Goal: Task Accomplishment & Management: Manage account settings

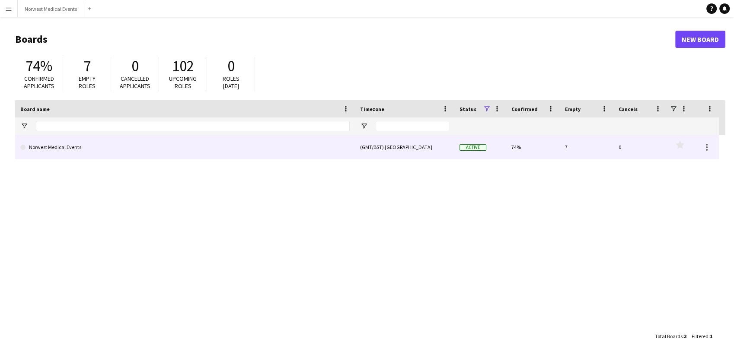
click at [182, 157] on link "Norwest Medical Events" at bounding box center [184, 147] width 329 height 24
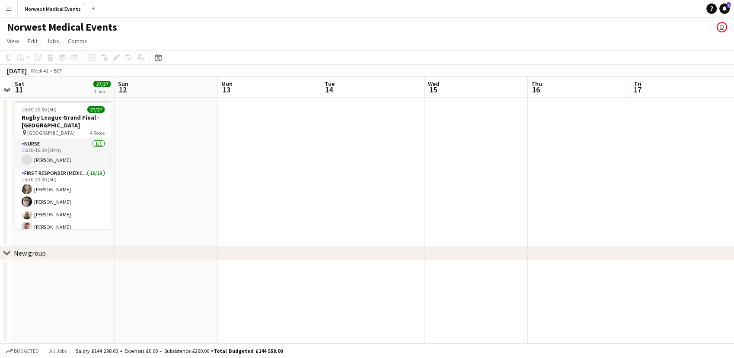
drag, startPoint x: 563, startPoint y: 166, endPoint x: 76, endPoint y: 168, distance: 486.4
click at [76, 168] on app-calendar-viewport "Wed 8 Thu 9 Fri 10 Sat 11 27/27 1 Job Sun 12 Mon 13 Tue 14 Wed 15 Thu 16 Fri 17…" at bounding box center [367, 210] width 734 height 267
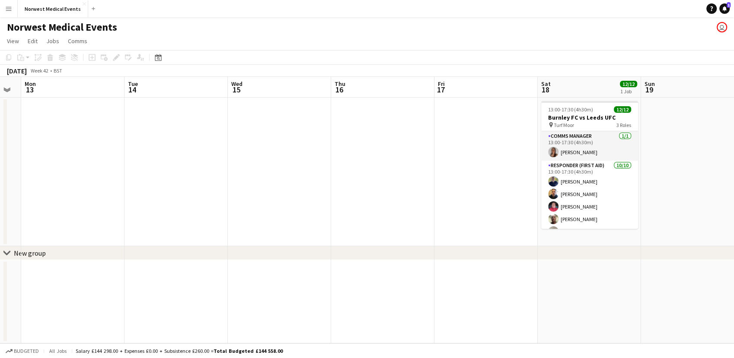
drag, startPoint x: 454, startPoint y: 160, endPoint x: 69, endPoint y: 160, distance: 384.8
click at [114, 160] on app-calendar-viewport "Fri 10 Sat 11 27/27 1 Job Sun 12 Mon 13 Tue 14 Wed 15 Thu 16 Fri 17 Sat 18 12/1…" at bounding box center [367, 210] width 734 height 267
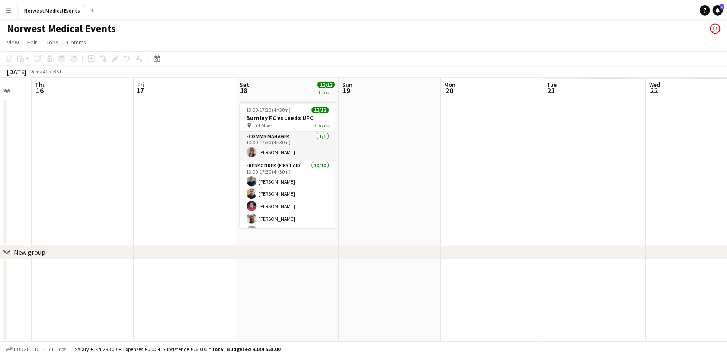
scroll to position [0, 278]
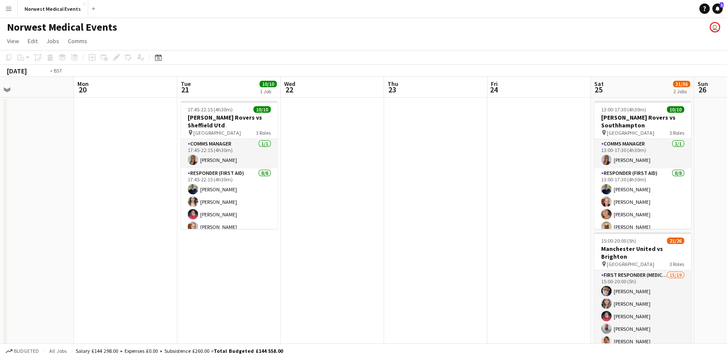
drag, startPoint x: 675, startPoint y: 201, endPoint x: 612, endPoint y: 231, distance: 69.4
click at [226, 204] on app-calendar-viewport "Wed 15 Thu 16 Fri 17 Sat 18 12/12 1 Job Sun 19 Mon 20 Tue 21 10/10 1 Job Wed 22…" at bounding box center [363, 247] width 727 height 341
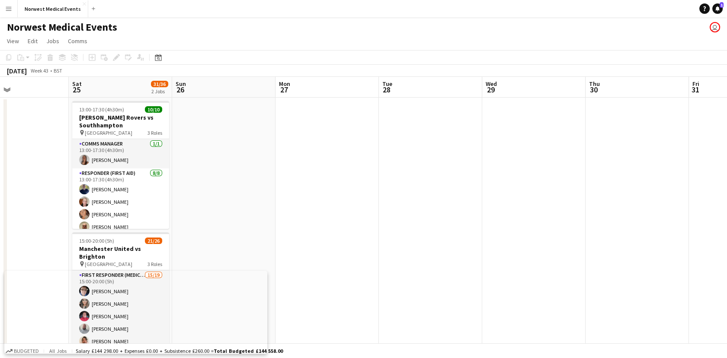
drag, startPoint x: 457, startPoint y: 233, endPoint x: 399, endPoint y: 231, distance: 58.0
click at [184, 233] on app-calendar-viewport "Mon 20 Tue 21 10/10 1 Job Wed 22 Thu 23 Fri 24 Sat 25 31/36 2 Jobs Sun 26 Mon 2…" at bounding box center [363, 247] width 727 height 341
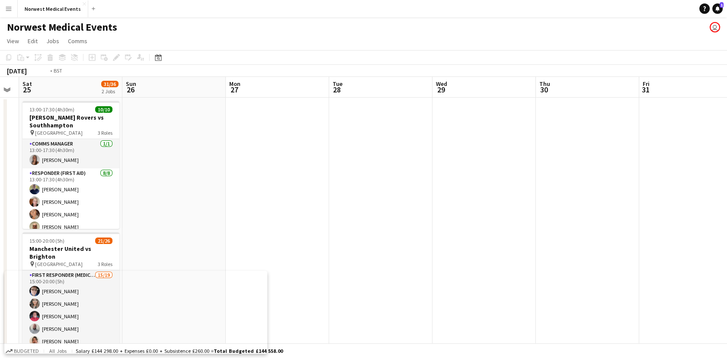
drag, startPoint x: 546, startPoint y: 225, endPoint x: 48, endPoint y: 230, distance: 497.7
click at [48, 230] on app-calendar-viewport "Wed 22 Thu 23 Fri 24 Sat 25 31/36 2 Jobs Sun 26 Mon 27 Tue 28 Wed 29 Thu 30 Fri…" at bounding box center [363, 313] width 727 height 472
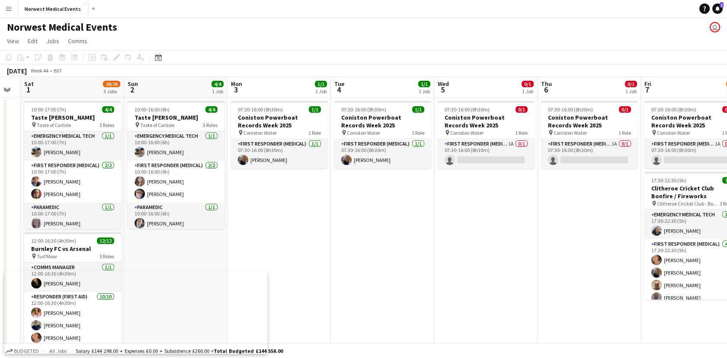
scroll to position [0, 297]
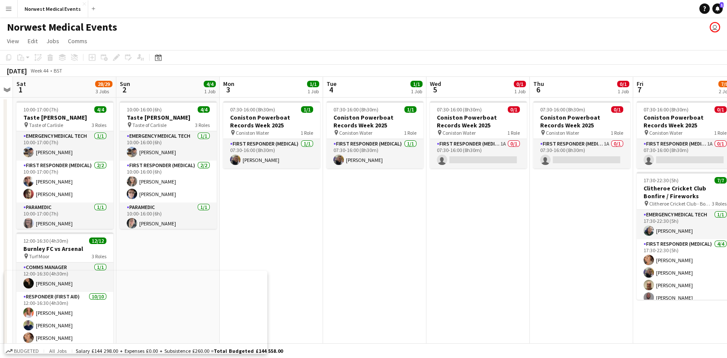
drag, startPoint x: 702, startPoint y: 254, endPoint x: 471, endPoint y: 256, distance: 231.3
click at [471, 256] on app-calendar-viewport "Wed 29 Thu 30 Fri 31 Sat 1 28/29 3 Jobs Sun 2 4/4 1 Job Mon 3 1/1 1 Job Tue 4 1…" at bounding box center [363, 313] width 727 height 472
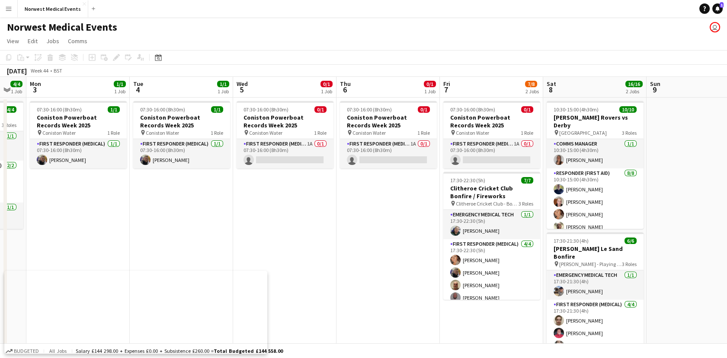
scroll to position [0, 284]
drag, startPoint x: 598, startPoint y: 245, endPoint x: 404, endPoint y: 258, distance: 194.6
click at [404, 258] on app-calendar-viewport "Fri 31 Sat 1 28/29 3 Jobs Sun 2 4/4 1 Job Mon 3 1/1 1 Job Tue 4 1/1 1 Job Wed 5…" at bounding box center [363, 313] width 727 height 472
click at [385, 157] on app-card-role "First Responder (Medical) 1A 0/1 07:30-16:00 (8h30m) single-neutral-actions" at bounding box center [387, 153] width 97 height 29
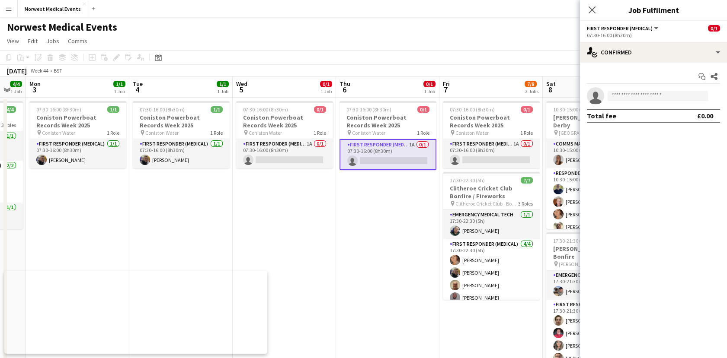
click at [613, 66] on div "Start chat Share single-neutral-actions Total fee £0.00" at bounding box center [653, 96] width 147 height 67
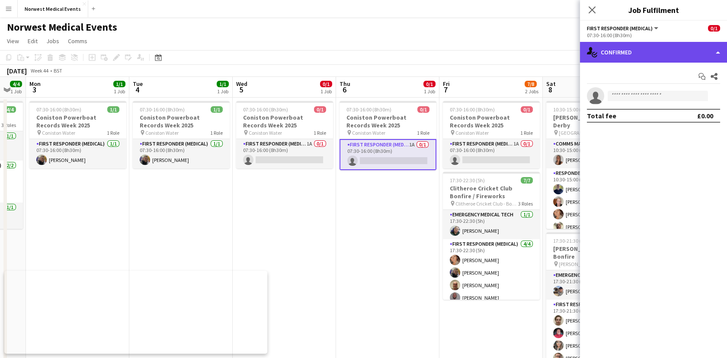
click at [620, 49] on div "single-neutral-actions-check-2 Confirmed" at bounding box center [653, 52] width 147 height 21
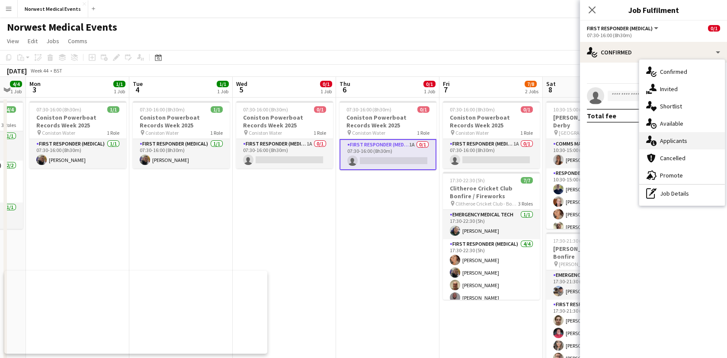
click at [664, 137] on span "Applicants" at bounding box center [673, 141] width 27 height 8
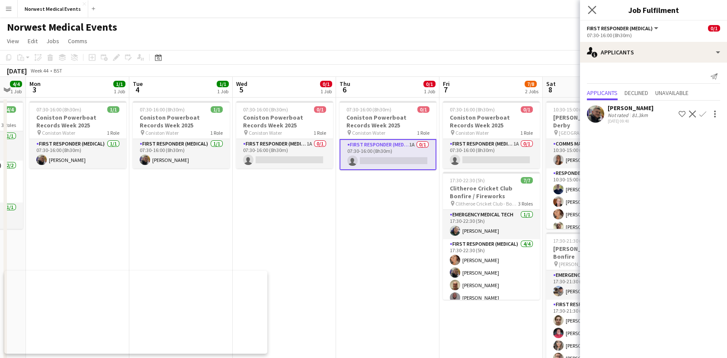
click at [588, 11] on icon "Close pop-in" at bounding box center [592, 10] width 8 height 8
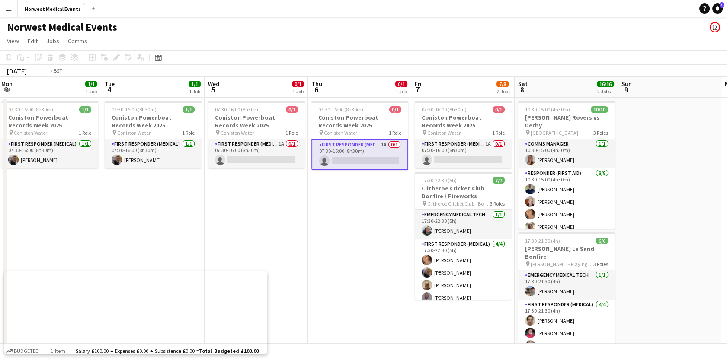
drag, startPoint x: 678, startPoint y: 220, endPoint x: 233, endPoint y: 224, distance: 445.0
click at [234, 225] on app-calendar-viewport "Fri 31 Sat 1 28/29 3 Jobs Sun 2 4/4 1 Job Mon 3 1/1 1 Job Tue 4 1/1 1 Job Wed 5…" at bounding box center [363, 313] width 727 height 472
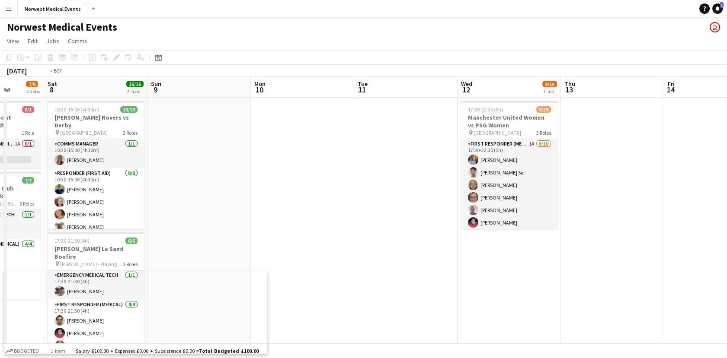
drag, startPoint x: 630, startPoint y: 294, endPoint x: 270, endPoint y: 294, distance: 359.8
click at [270, 294] on app-calendar-viewport "Tue 4 1/1 1 Job Wed 5 0/1 1 Job Thu 6 0/1 1 Job Fri 7 7/8 2 Jobs Sat 8 16/16 2 …" at bounding box center [363, 313] width 727 height 472
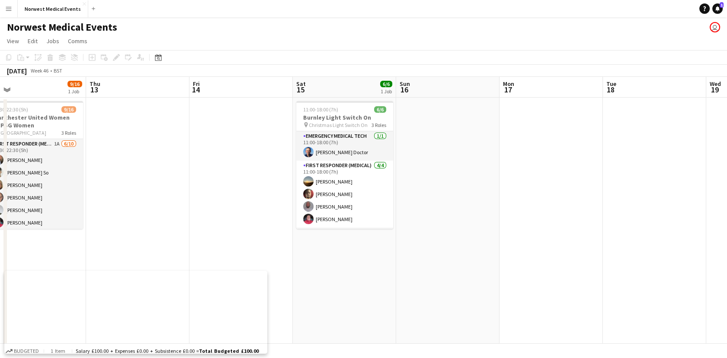
click at [354, 224] on app-calendar-viewport "Sat 8 16/16 2 Jobs Sun 9 Mon 10 Tue 11 Wed 12 9/16 1 Job Thu 13 Fri 14 Sat 15 6…" at bounding box center [363, 313] width 727 height 472
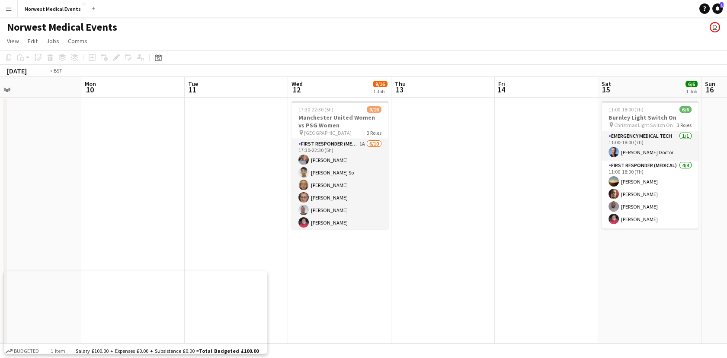
drag, startPoint x: 203, startPoint y: 250, endPoint x: 588, endPoint y: 283, distance: 385.8
click at [588, 283] on app-calendar-viewport "Sat 8 16/16 2 Jobs Sun 9 Mon 10 Tue 11 Wed 12 9/16 1 Job Thu 13 Fri 14 Sat 15 6…" at bounding box center [363, 313] width 727 height 472
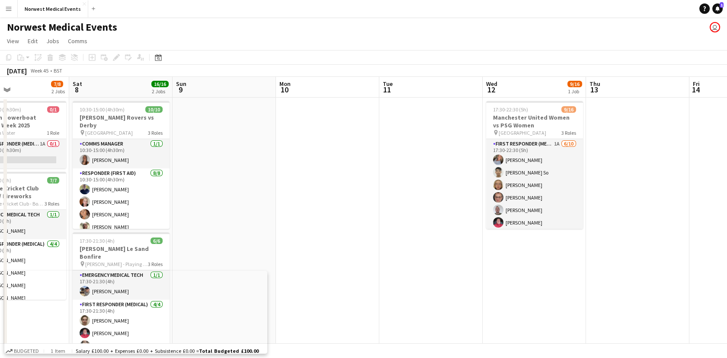
drag, startPoint x: 299, startPoint y: 263, endPoint x: 499, endPoint y: 271, distance: 199.9
click at [509, 271] on app-calendar-viewport "Wed 5 0/1 1 Job Thu 6 0/1 1 Job Fri 7 7/8 2 Jobs Sat 8 16/16 2 Jobs Sun 9 Mon 1…" at bounding box center [363, 313] width 727 height 472
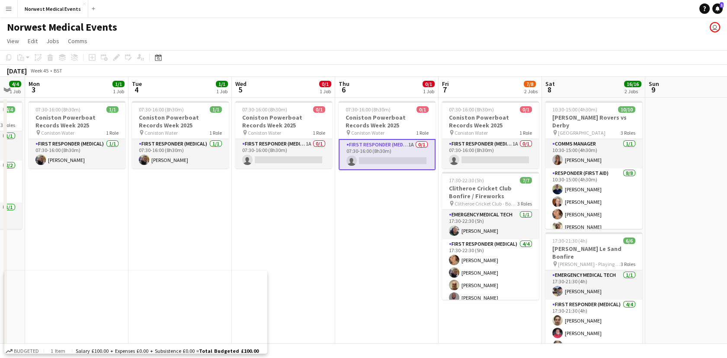
scroll to position [0, 292]
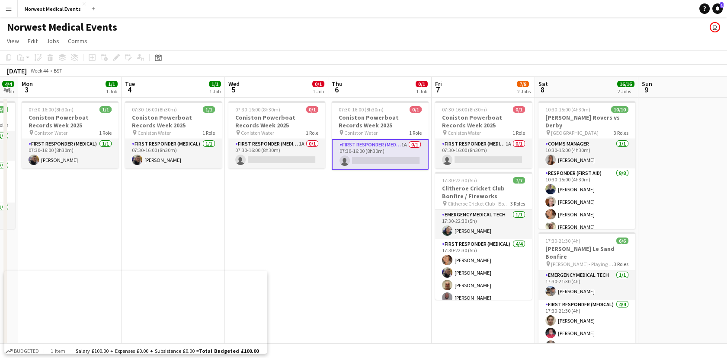
drag, startPoint x: 67, startPoint y: 215, endPoint x: 400, endPoint y: 259, distance: 335.7
click at [400, 259] on app-calendar-viewport "Fri 31 Sat 1 28/29 3 Jobs Sun 2 4/4 1 Job Mon 3 1/1 1 Job Tue 4 1/1 1 Job Wed 5…" at bounding box center [363, 313] width 727 height 472
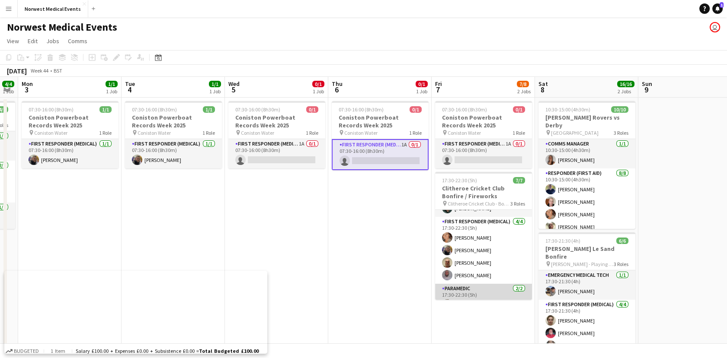
scroll to position [0, 0]
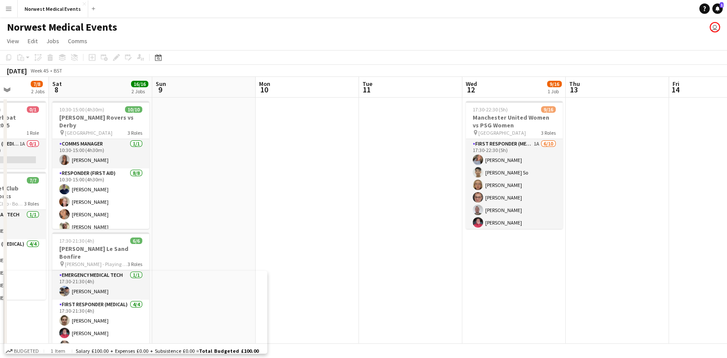
drag, startPoint x: 666, startPoint y: 240, endPoint x: 414, endPoint y: 251, distance: 252.3
click at [178, 251] on app-calendar-viewport "Tue 4 1/1 1 Job Wed 5 0/1 1 Job Thu 6 0/1 1 Job Fri 7 7/8 2 Jobs Sat 8 16/16 2 …" at bounding box center [363, 313] width 727 height 472
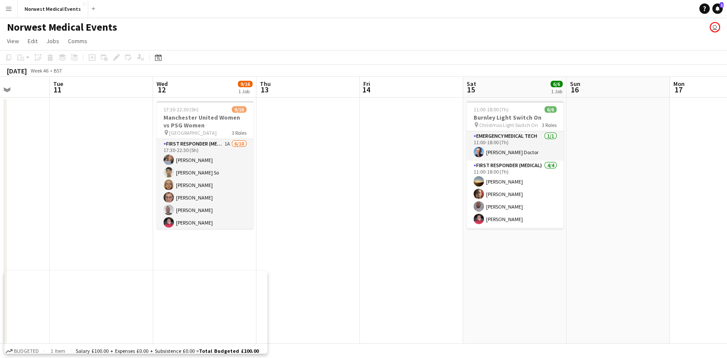
scroll to position [0, 321]
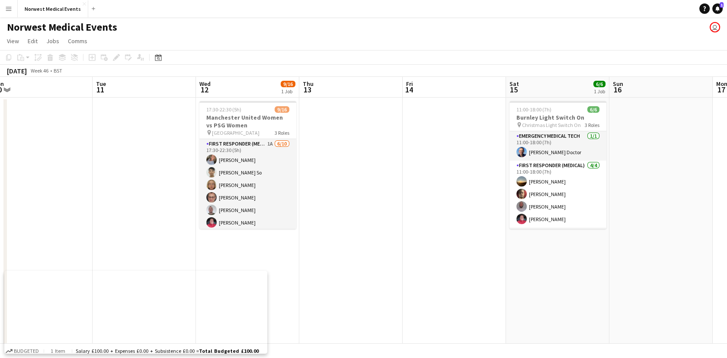
click at [324, 254] on app-calendar-viewport "Fri 7 7/8 2 Jobs Sat 8 16/16 2 Jobs Sun 9 Mon 10 Tue 11 Wed 12 9/16 1 Job Thu 1…" at bounding box center [363, 313] width 727 height 472
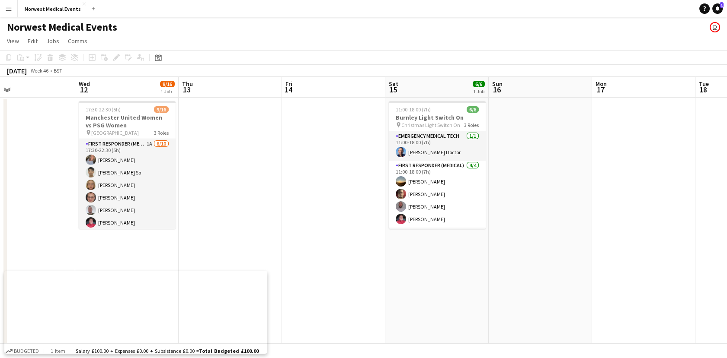
drag, startPoint x: 465, startPoint y: 291, endPoint x: 450, endPoint y: 290, distance: 15.2
click at [450, 290] on app-calendar-viewport "Sun 9 Mon 10 Tue 11 Wed 12 9/16 1 Job Thu 13 Fri 14 Sat 15 6/6 1 Job Sun 16 Mon…" at bounding box center [363, 313] width 727 height 472
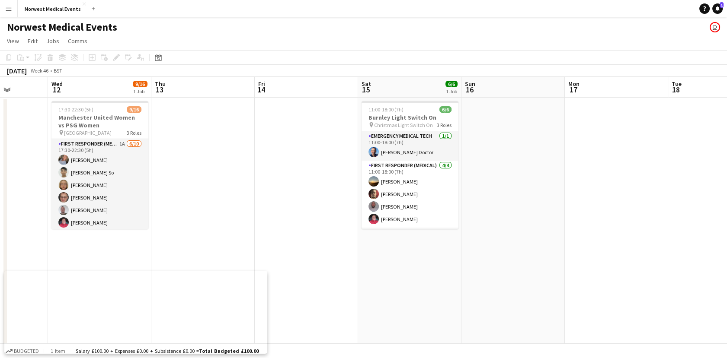
drag, startPoint x: 541, startPoint y: 243, endPoint x: 131, endPoint y: 243, distance: 409.9
click at [131, 244] on app-calendar-viewport "Sun 9 Mon 10 Tue 11 Wed 12 9/16 1 Job Thu 13 Fri 14 Sat 15 6/6 1 Job Sun 16 Mon…" at bounding box center [363, 313] width 727 height 472
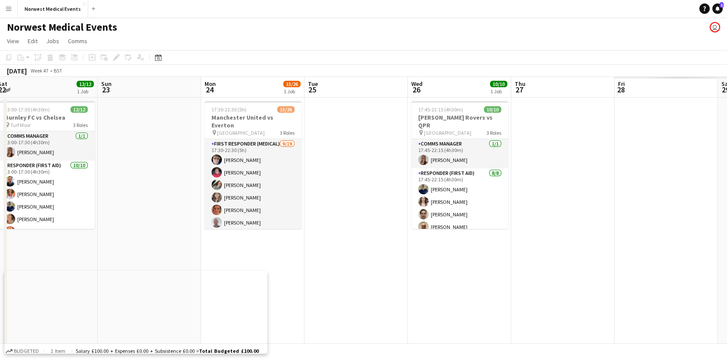
drag, startPoint x: 20, startPoint y: 214, endPoint x: 108, endPoint y: 207, distance: 88.0
click at [0, 214] on html "Menu Boards Boards Boards All jobs Status Workforce Workforce My Workforce Recr…" at bounding box center [363, 282] width 727 height 564
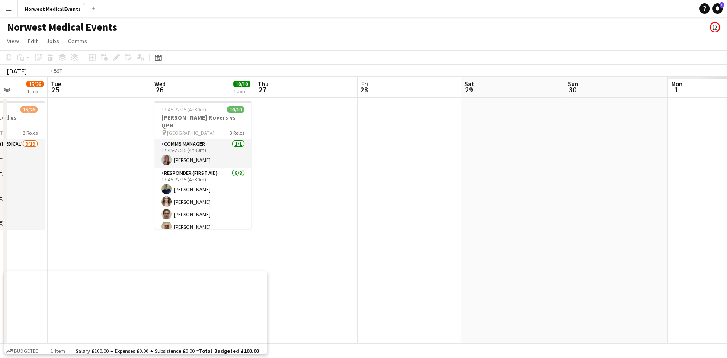
drag, startPoint x: 263, startPoint y: 265, endPoint x: 154, endPoint y: 265, distance: 109.0
click at [154, 265] on app-calendar-viewport "Fri 21 Sat 22 12/12 1 Job Sun 23 Mon 24 15/26 1 Job Tue 25 Wed 26 10/10 1 Job T…" at bounding box center [363, 313] width 727 height 472
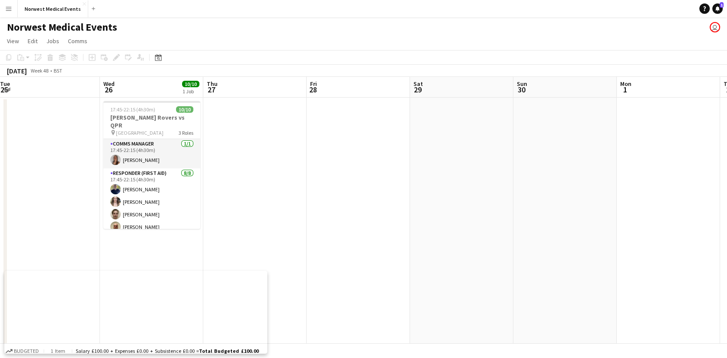
drag, startPoint x: 490, startPoint y: 244, endPoint x: 150, endPoint y: 230, distance: 339.7
click at [150, 230] on app-calendar-viewport "Fri 21 Sat 22 12/12 1 Job Sun 23 Mon 24 15/26 1 Job Tue 25 Wed 26 10/10 1 Job T…" at bounding box center [363, 313] width 727 height 472
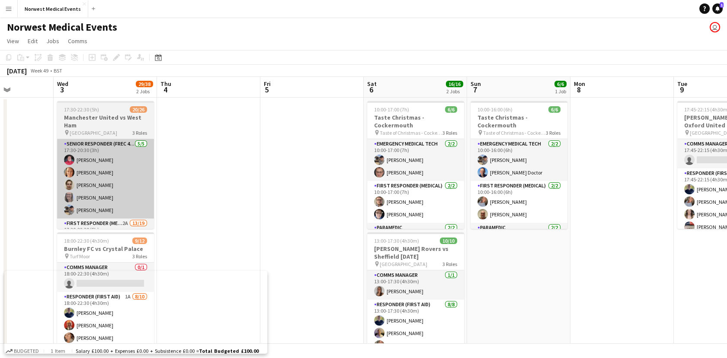
drag, startPoint x: 103, startPoint y: 223, endPoint x: 67, endPoint y: 204, distance: 41.2
click at [24, 212] on app-calendar-viewport "Sat 29 Sun 30 Mon 1 Tue 2 Wed 3 29/38 2 Jobs Thu 4 Fri 5 Sat 6 16/16 2 Jobs Sun…" at bounding box center [363, 313] width 727 height 472
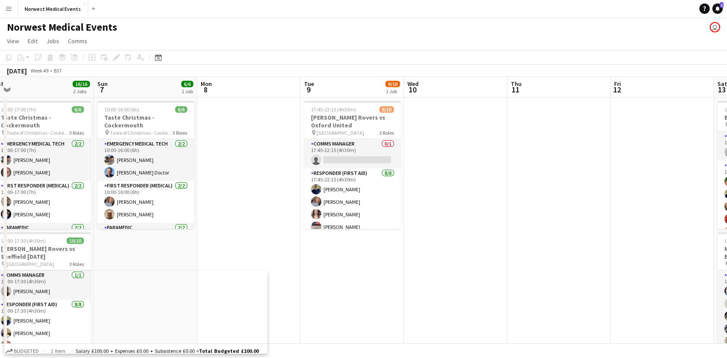
drag, startPoint x: 661, startPoint y: 254, endPoint x: 285, endPoint y: 252, distance: 376.2
click at [285, 252] on app-calendar-viewport "Tue 2 Wed 3 29/38 2 Jobs Thu 4 Fri 5 Sat 6 16/16 2 Jobs Sun 7 6/6 1 Job Mon 8 T…" at bounding box center [363, 313] width 727 height 472
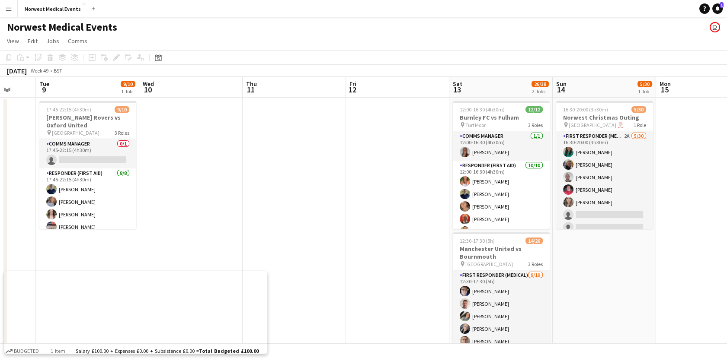
drag, startPoint x: 566, startPoint y: 249, endPoint x: 309, endPoint y: 256, distance: 257.0
click at [309, 256] on app-calendar-viewport "Sat 6 16/16 2 Jobs Sun 7 6/6 1 Job Mon 8 Tue 9 9/10 1 Job Wed 10 Thu 11 Fri 12 …" at bounding box center [363, 313] width 727 height 472
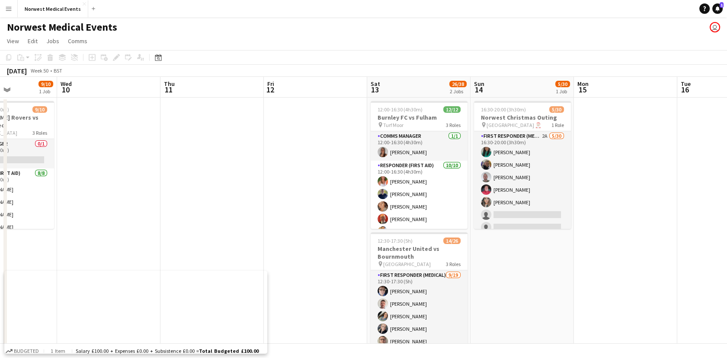
scroll to position [0, 375]
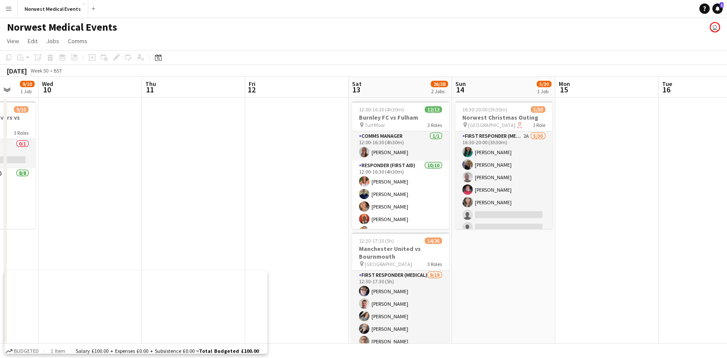
drag, startPoint x: 613, startPoint y: 272, endPoint x: 521, endPoint y: 265, distance: 92.3
click at [521, 265] on app-calendar-viewport "Sat 6 16/16 2 Jobs Sun 7 6/6 1 Job Mon 8 Tue 9 9/10 1 Job Wed 10 Thu 11 Fri 12 …" at bounding box center [363, 313] width 727 height 472
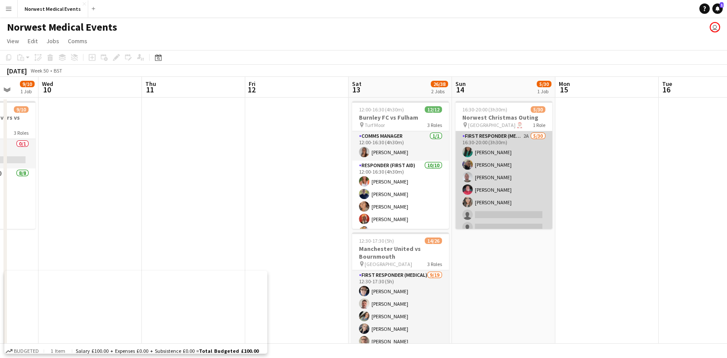
click at [518, 188] on app-card-role "First Responder (Medical) 2A [DATE] 16:30-20:00 (3h30m) [PERSON_NAME] [PERSON_N…" at bounding box center [503, 327] width 97 height 393
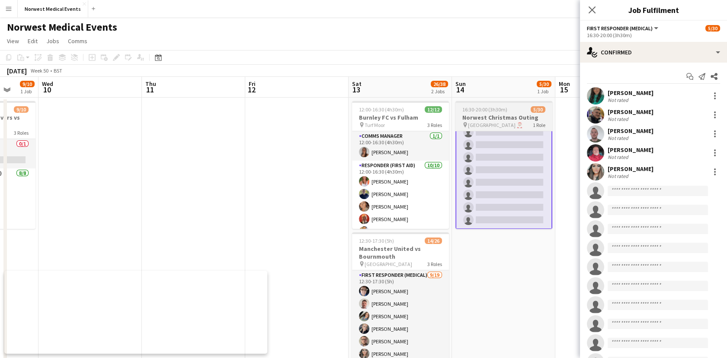
scroll to position [0, 0]
